Goal: Task Accomplishment & Management: Use online tool/utility

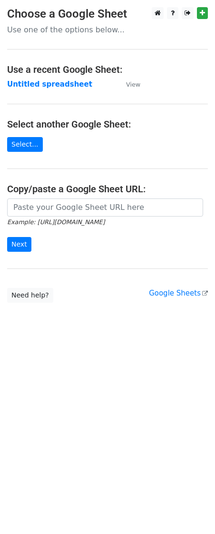
click at [82, 206] on input "url" at bounding box center [105, 207] width 196 height 18
type input "[URL][DOMAIN_NAME]"
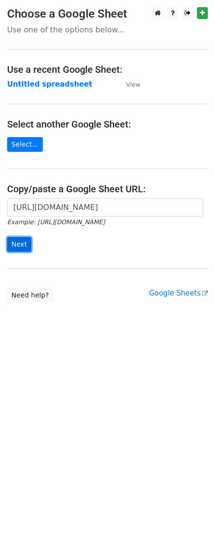
click at [22, 251] on input "Next" at bounding box center [19, 244] width 24 height 15
